Goal: Find specific page/section: Find specific page/section

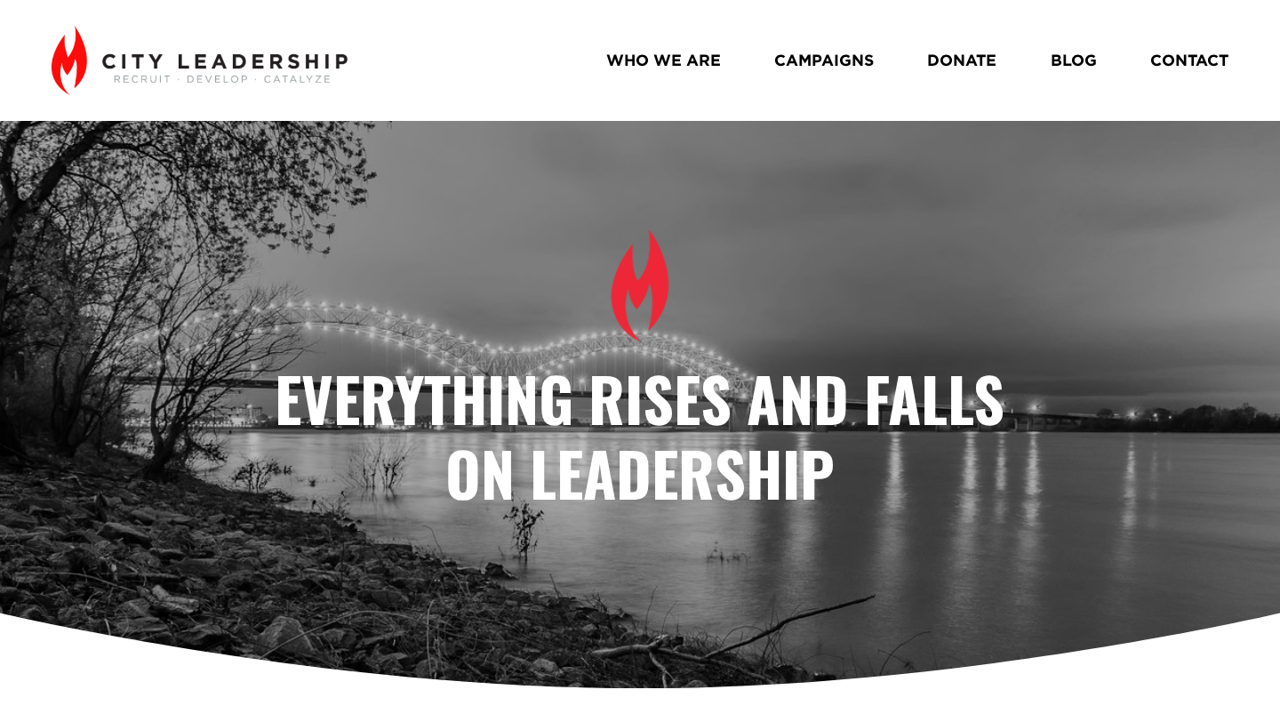
click at [678, 71] on link "WHO WE ARE" at bounding box center [663, 59] width 115 height 31
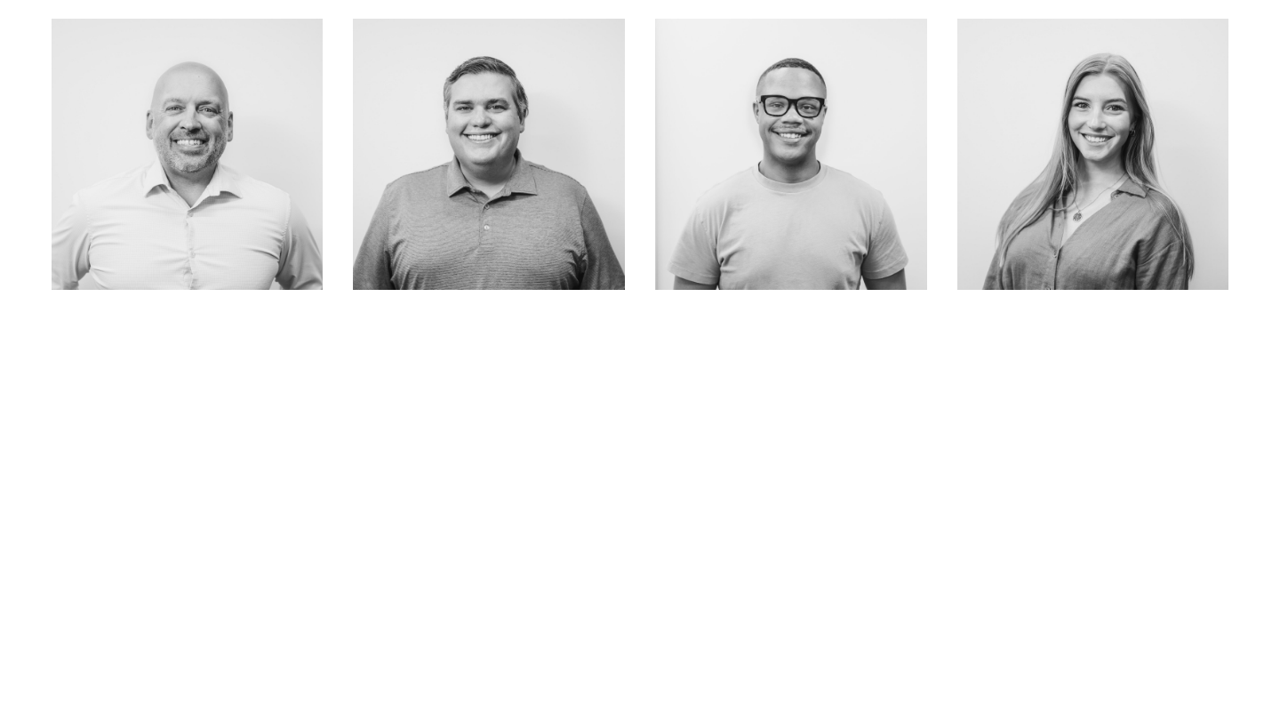
scroll to position [892, 0]
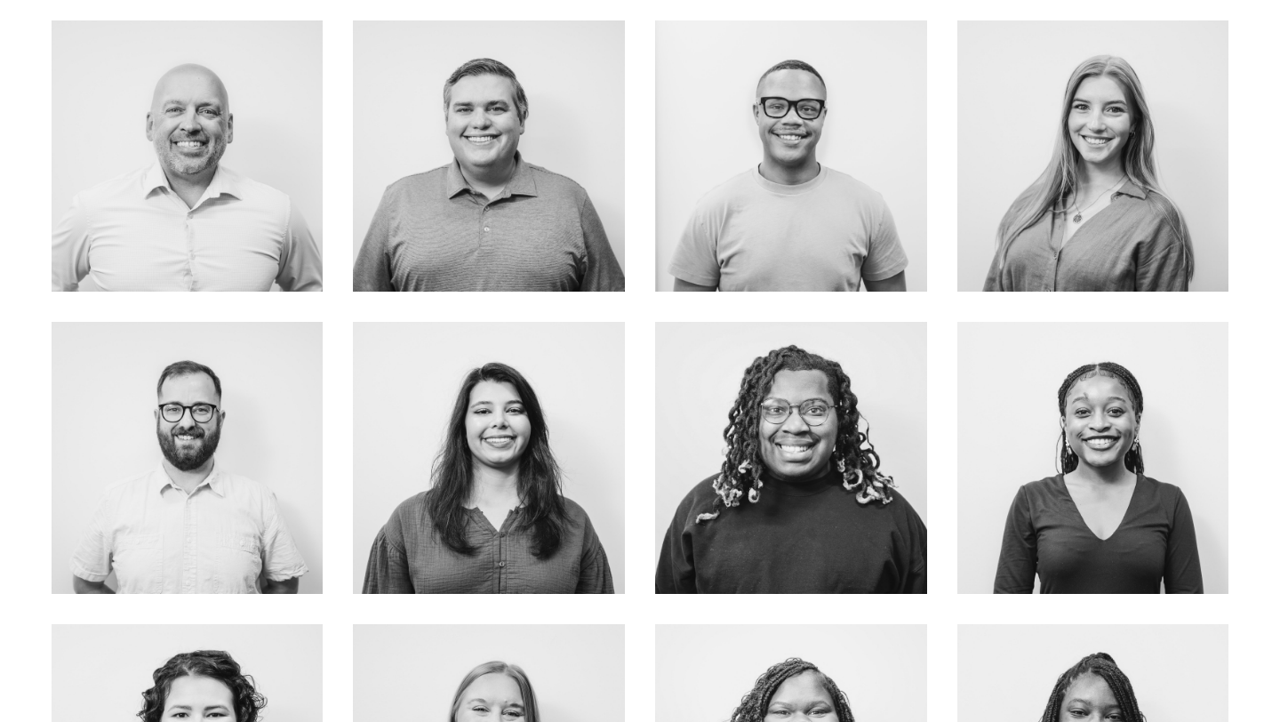
click at [448, 515] on link "about me" at bounding box center [489, 496] width 141 height 47
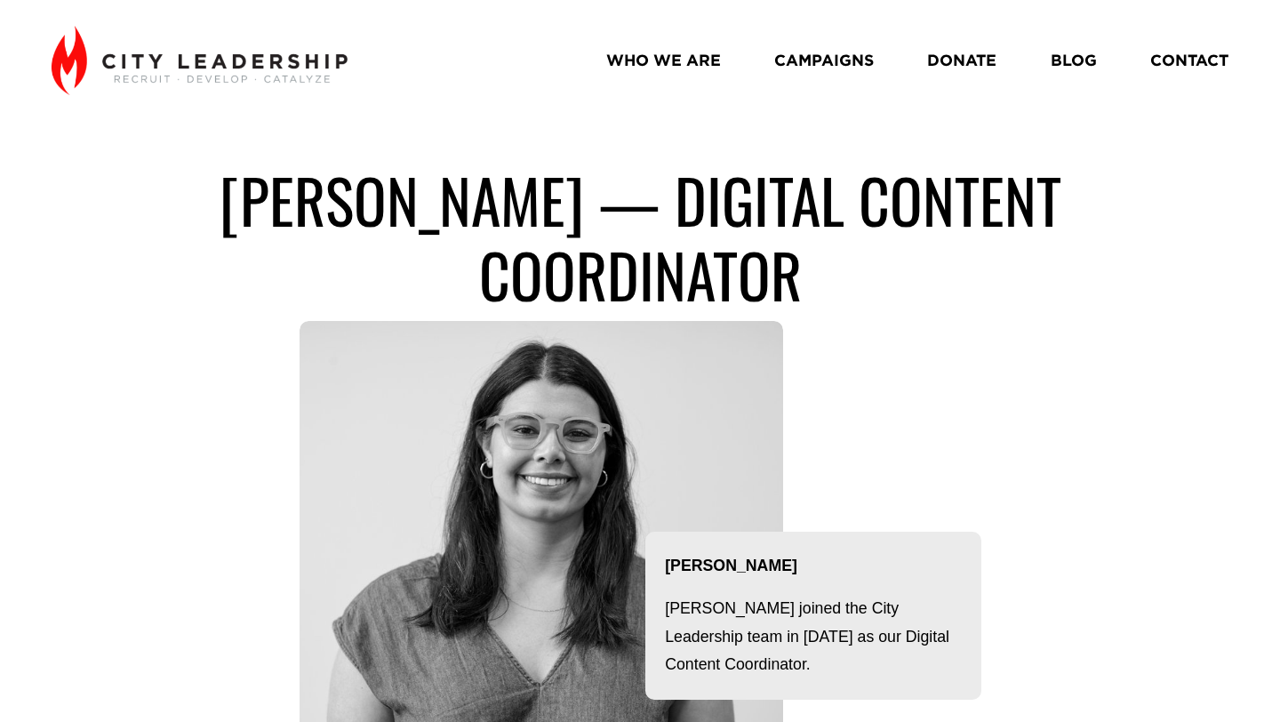
click at [597, 432] on div at bounding box center [542, 563] width 484 height 484
